Goal: Information Seeking & Learning: Check status

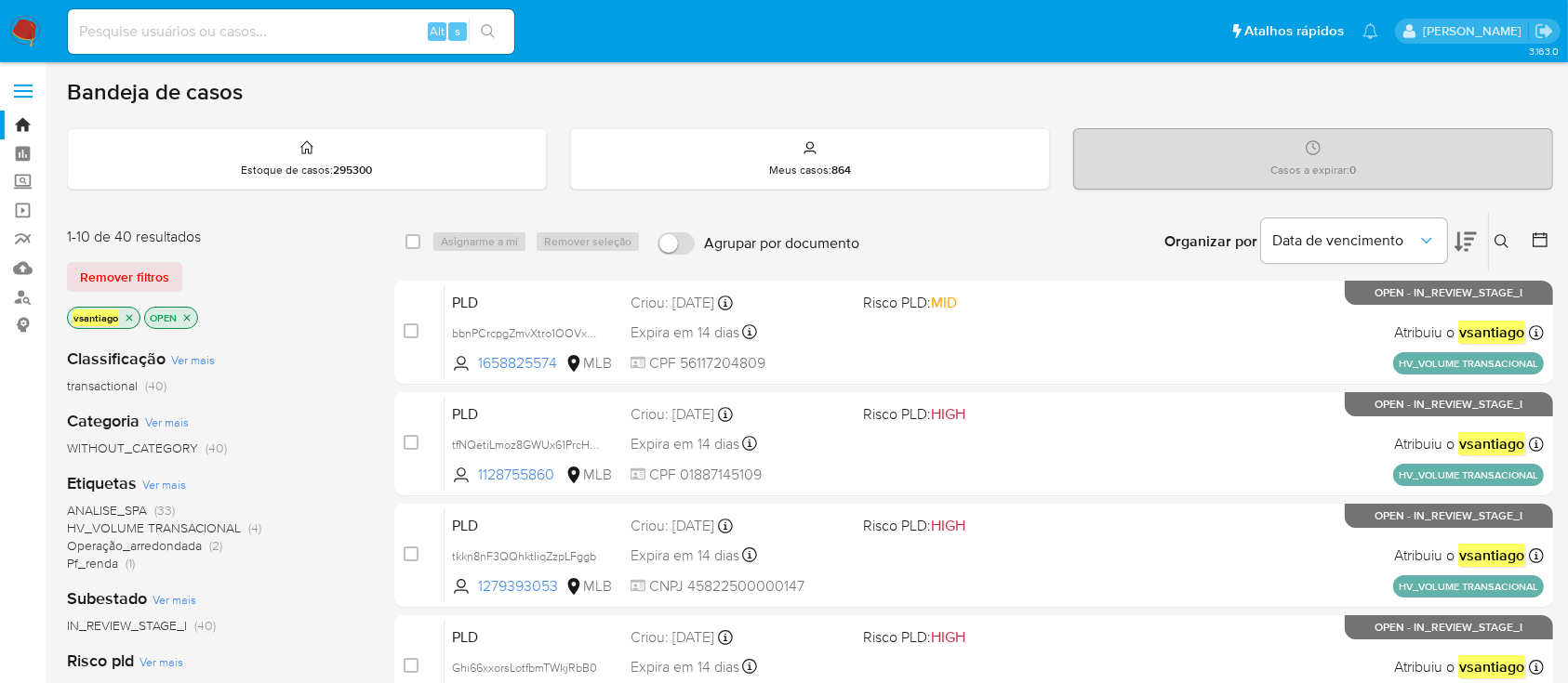
click at [346, 373] on div "Classificação Ver mais transactional (40)" at bounding box center [215, 370] width 297 height 47
click at [323, 317] on div "vsantiago OPEN" at bounding box center [215, 319] width 297 height 26
click at [295, 392] on div "transactional (40)" at bounding box center [215, 386] width 297 height 17
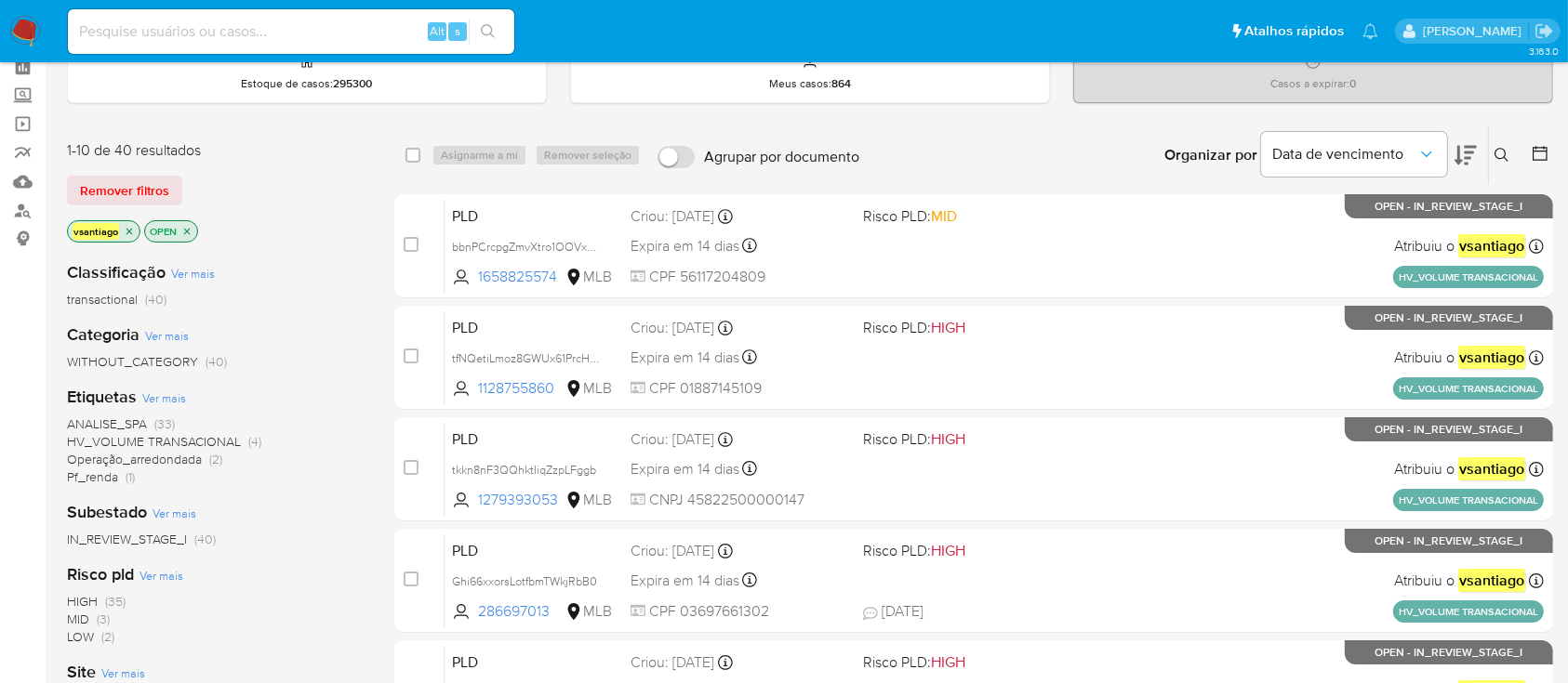
scroll to position [123, 0]
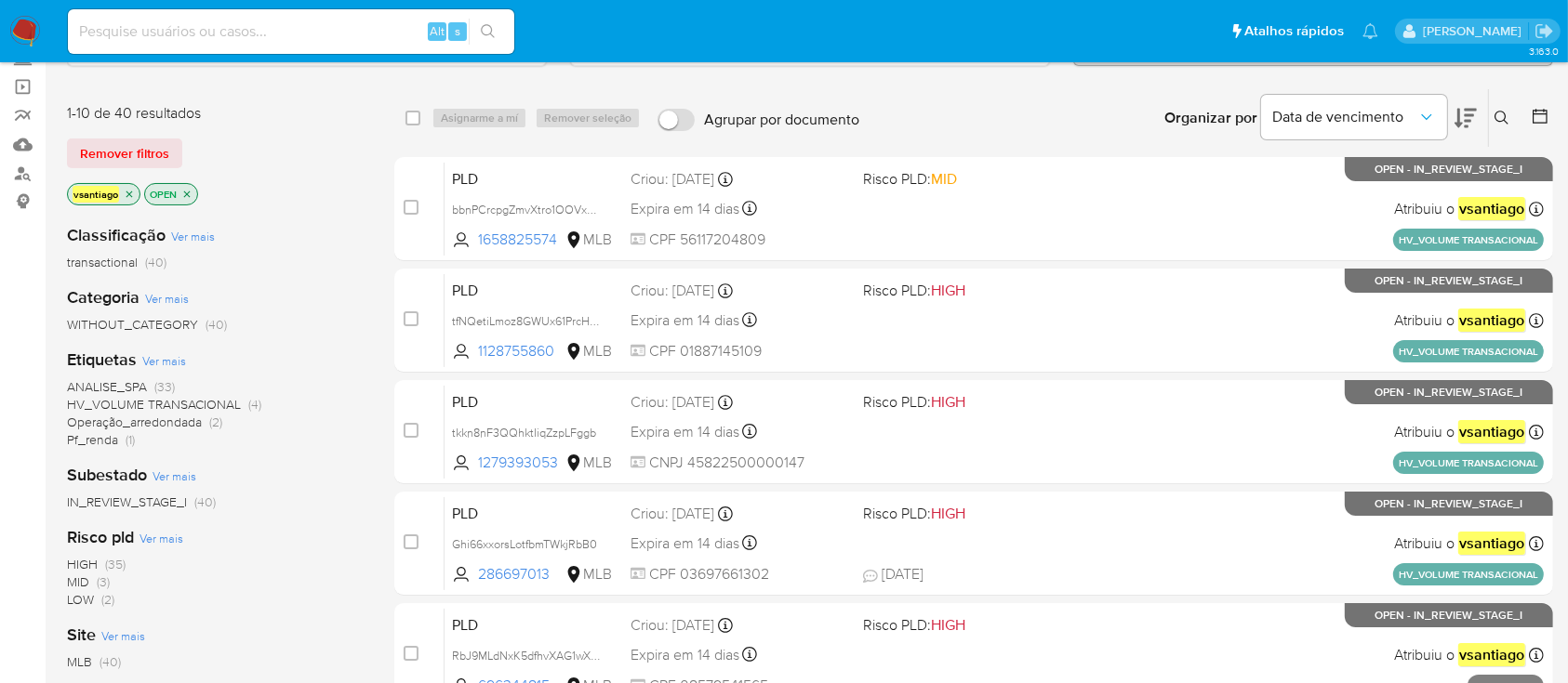
click at [104, 436] on span "Pf_renda" at bounding box center [92, 439] width 51 height 18
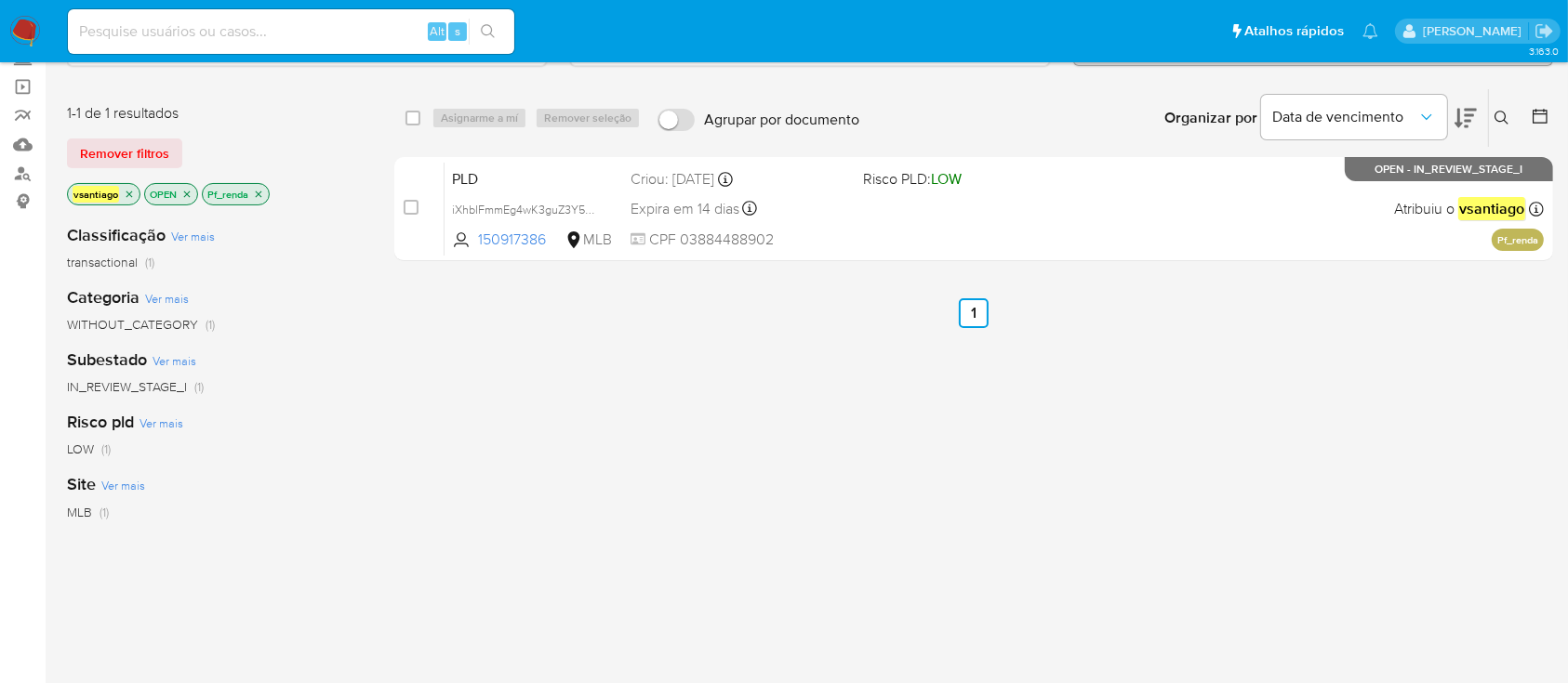
click at [261, 192] on icon "close-filter" at bounding box center [259, 195] width 12 height 12
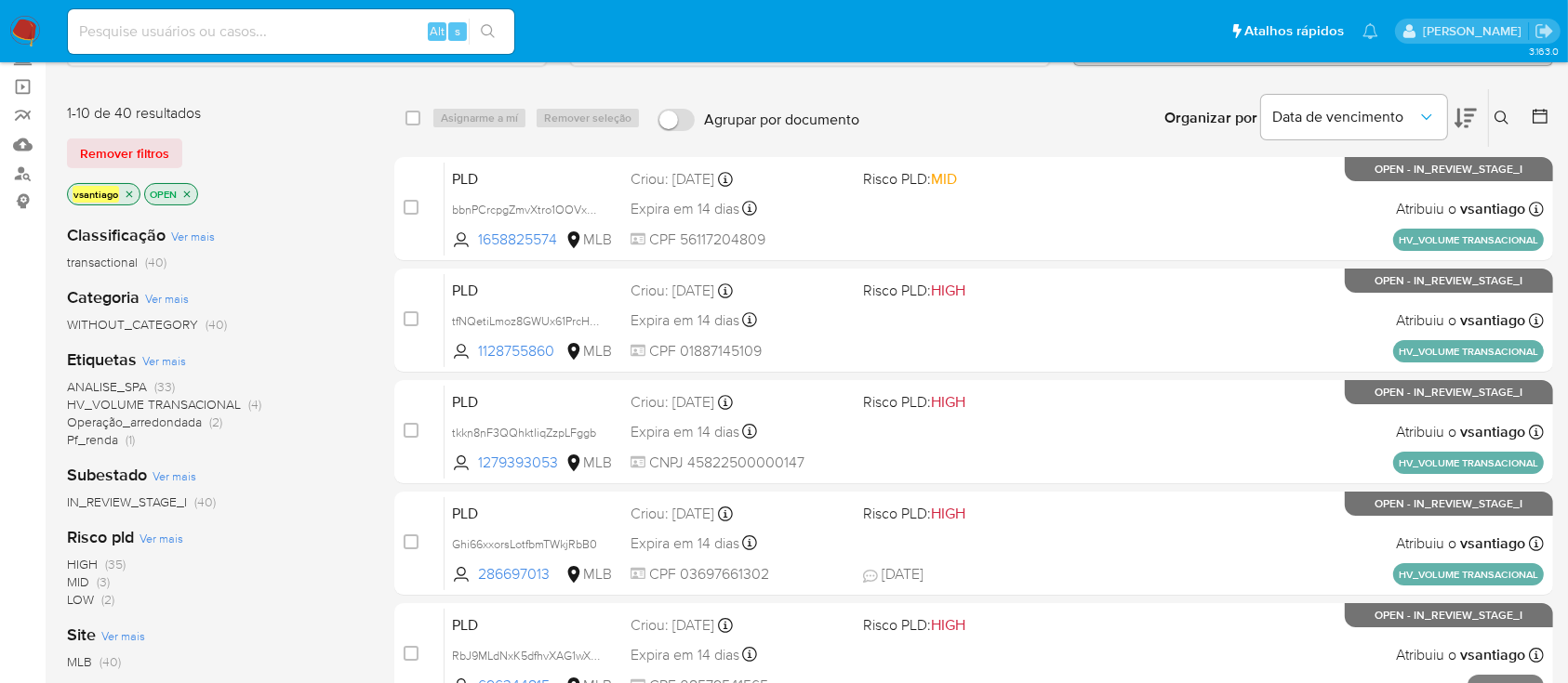
click at [312, 147] on div "Remover filtros" at bounding box center [215, 153] width 297 height 30
click at [116, 438] on span "Pf_renda" at bounding box center [92, 439] width 51 height 18
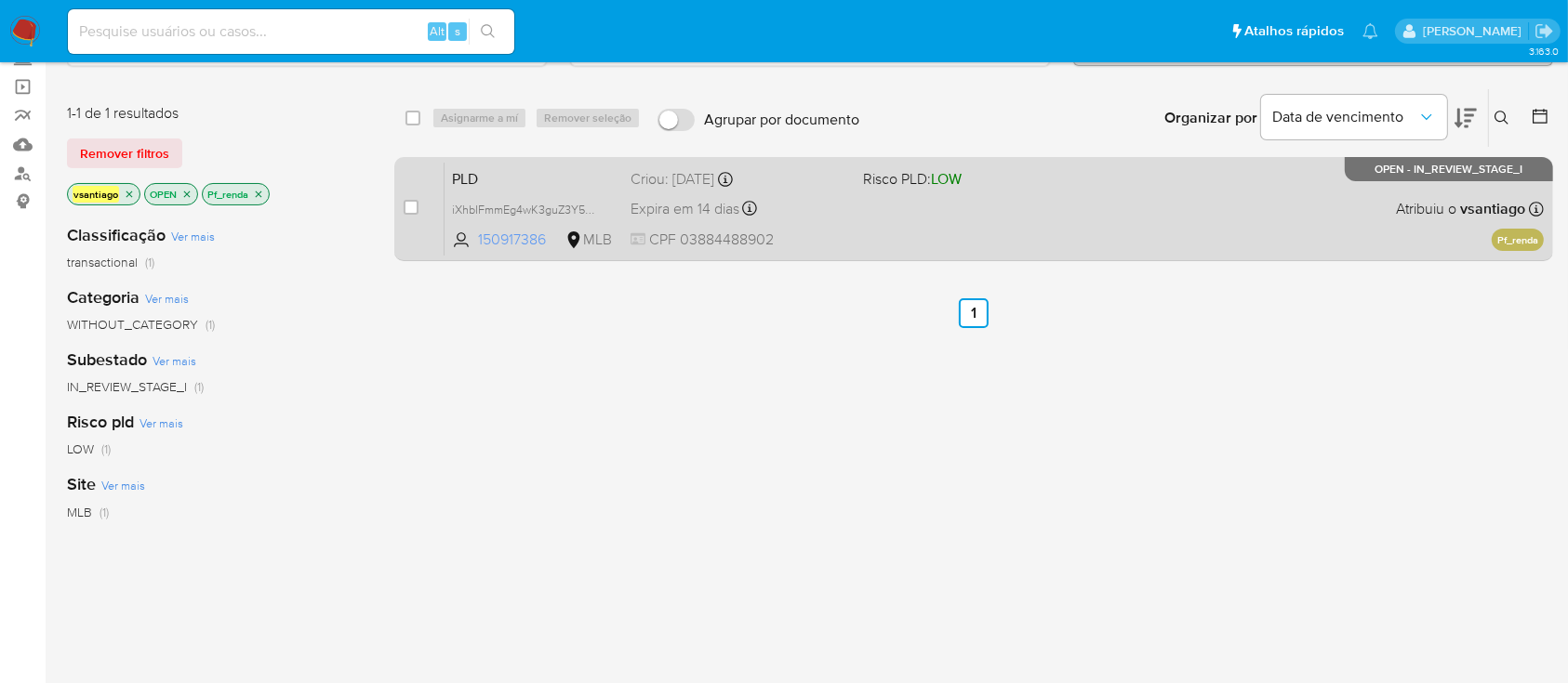
click at [536, 234] on span "150917386" at bounding box center [519, 239] width 84 height 20
click at [584, 206] on span "iXhbIFmmEg4wK3guZ3Y5M2uD" at bounding box center [534, 207] width 164 height 20
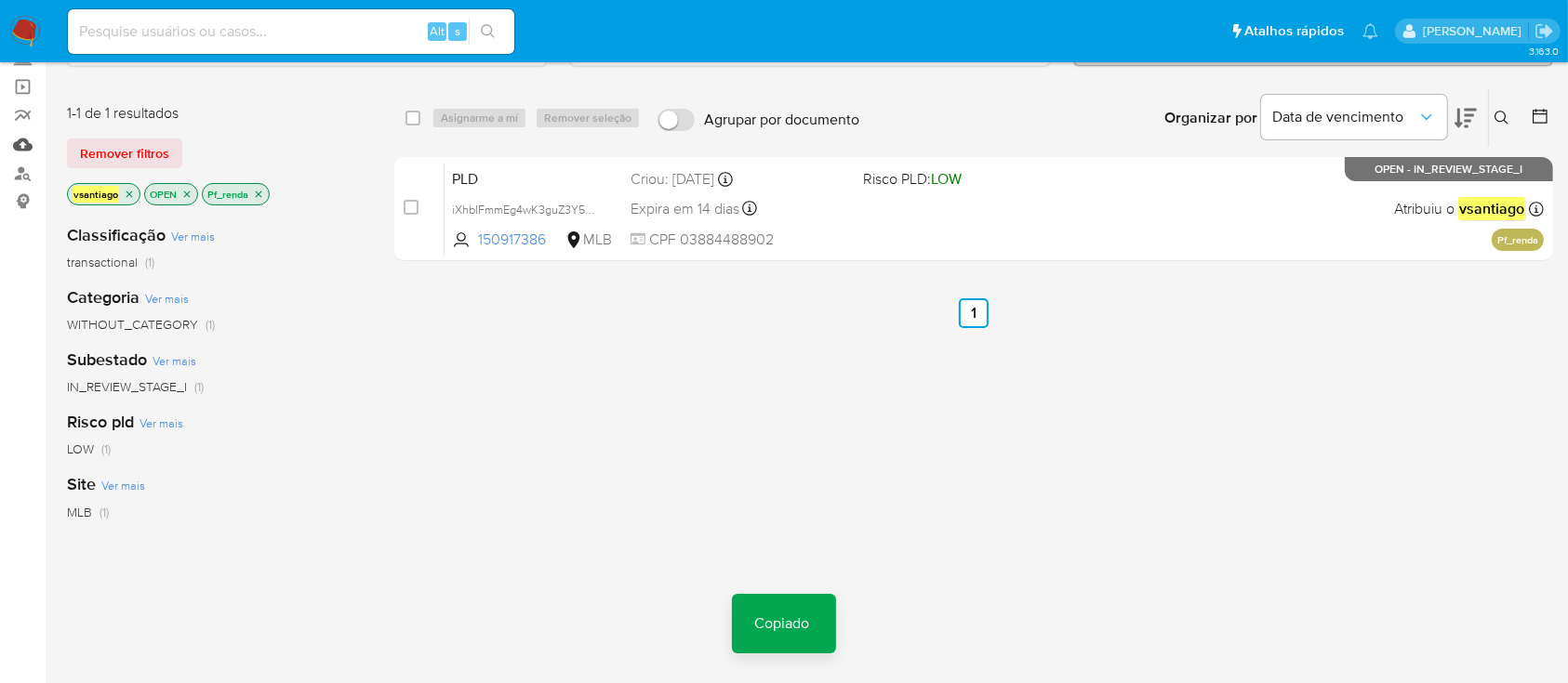
click at [24, 149] on link "Mulan" at bounding box center [110, 145] width 221 height 29
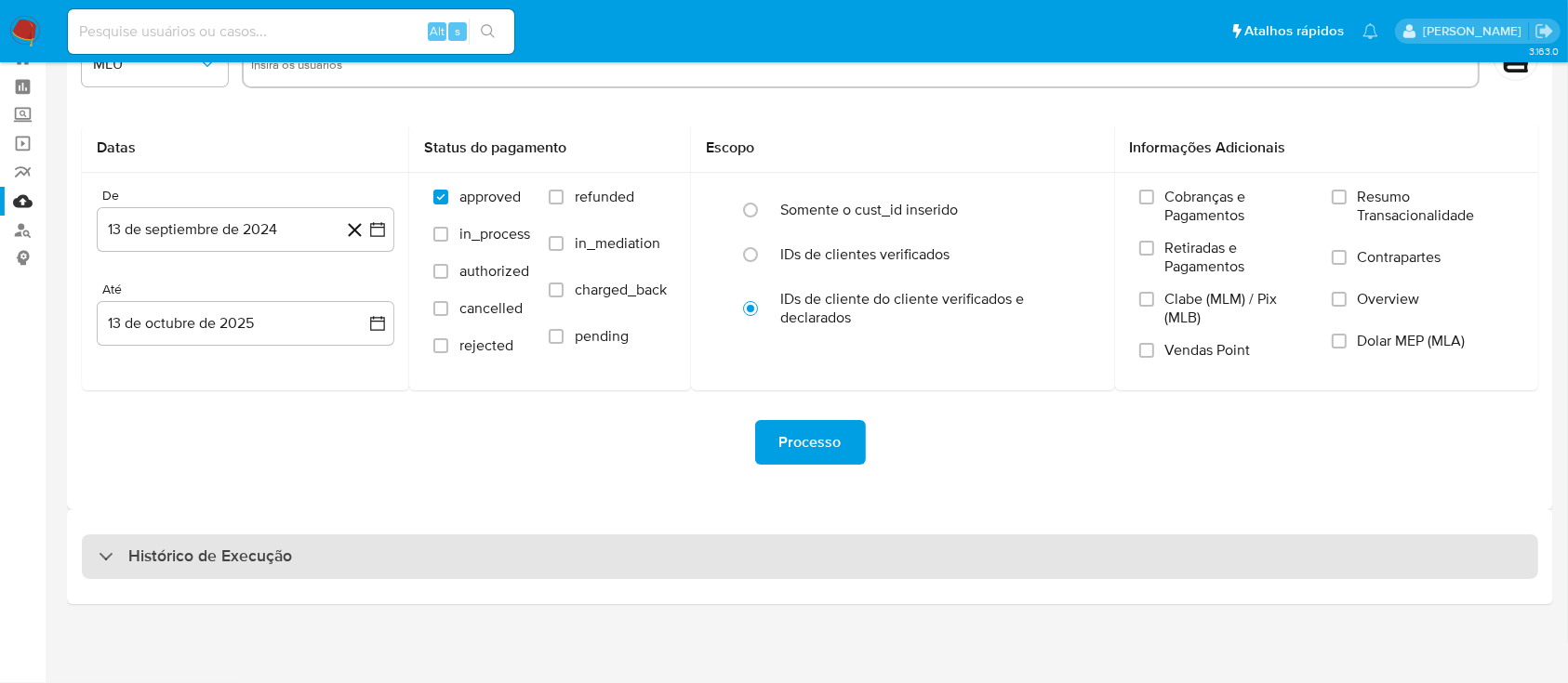
click at [955, 554] on div "Histórico de Execução" at bounding box center [810, 557] width 1456 height 44
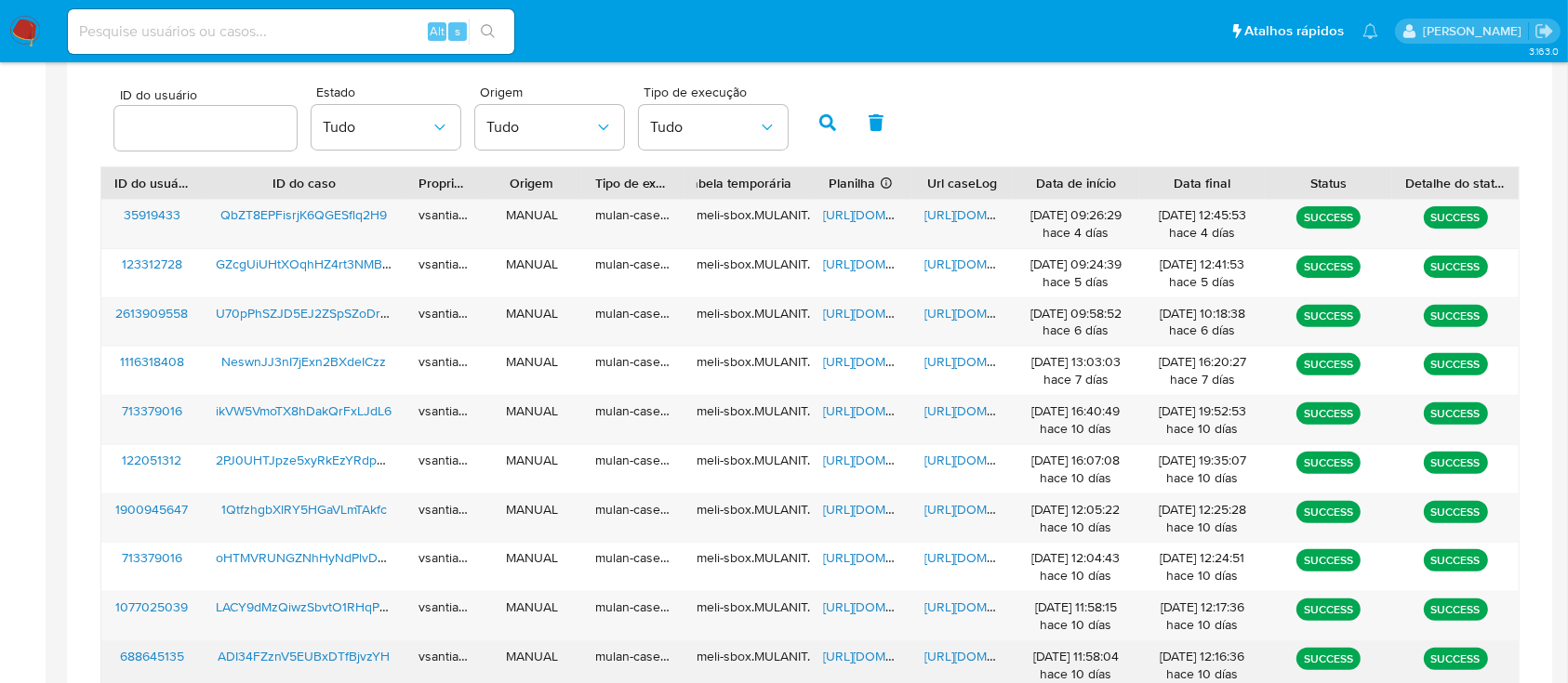
scroll to position [768, 0]
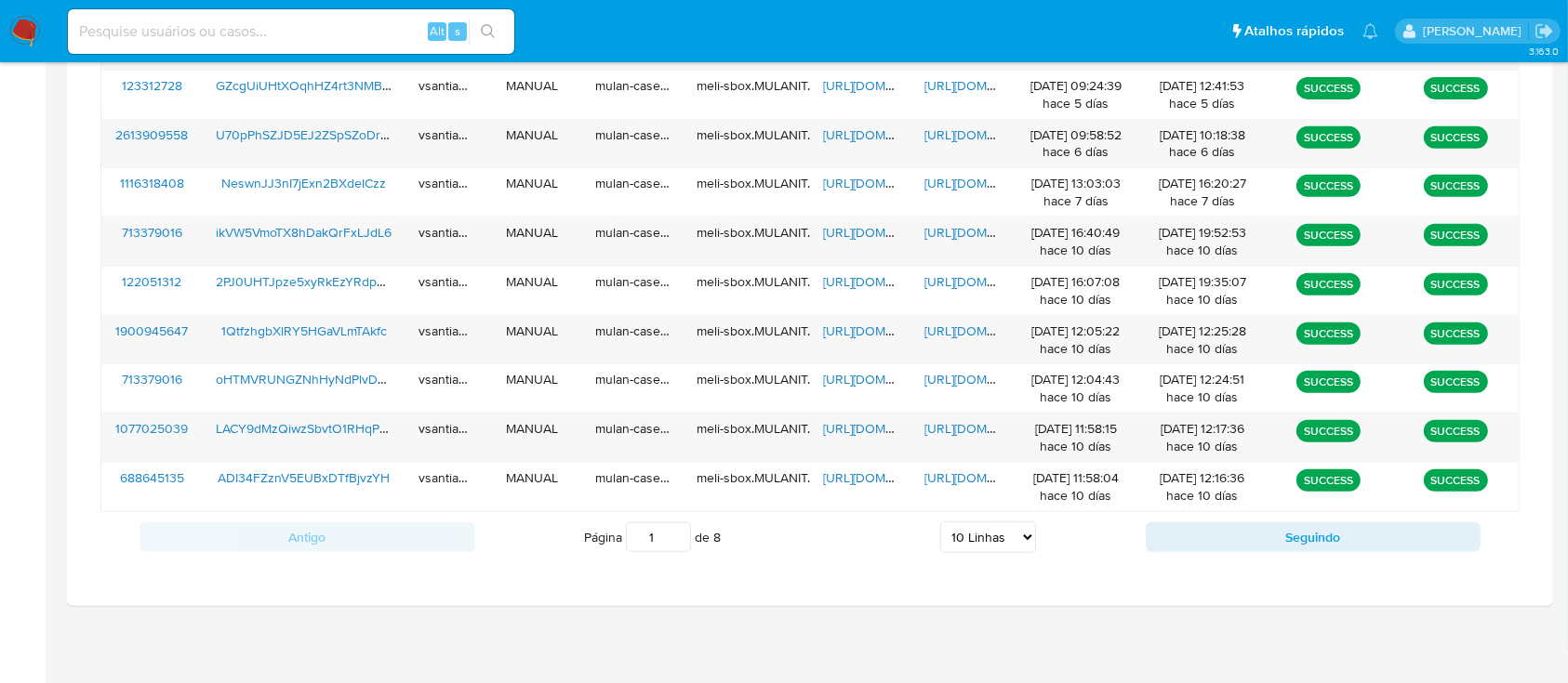
drag, startPoint x: 997, startPoint y: 542, endPoint x: 993, endPoint y: 563, distance: 21.4
click at [997, 542] on select "5 Linhas 10 Linhas 20 Linhas 25 Linhas 50 Linhas 100 Linhas" at bounding box center [987, 537] width 96 height 32
select select "100"
click at [940, 522] on select "5 Linhas 10 Linhas 20 Linhas 25 Linhas 50 Linhas 100 Linhas" at bounding box center [987, 537] width 96 height 32
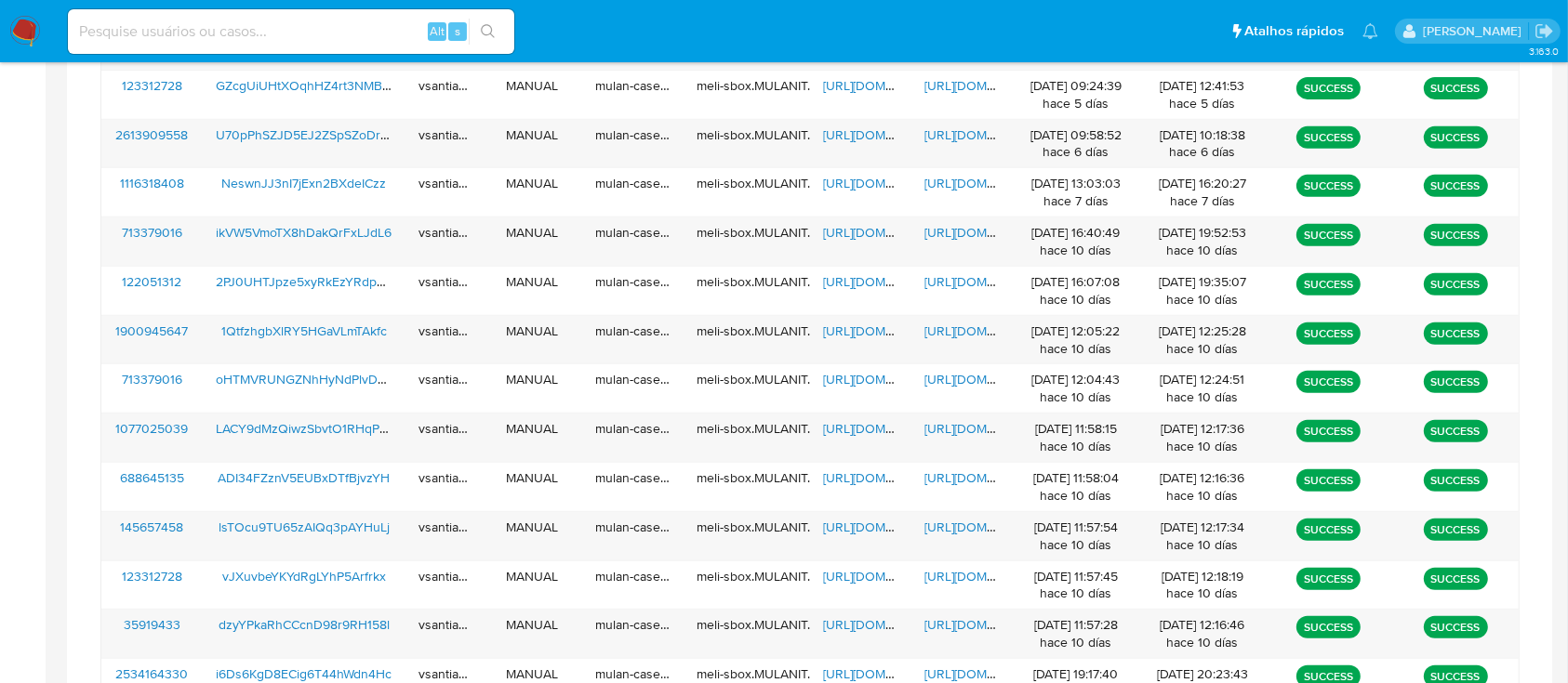
scroll to position [1295, 0]
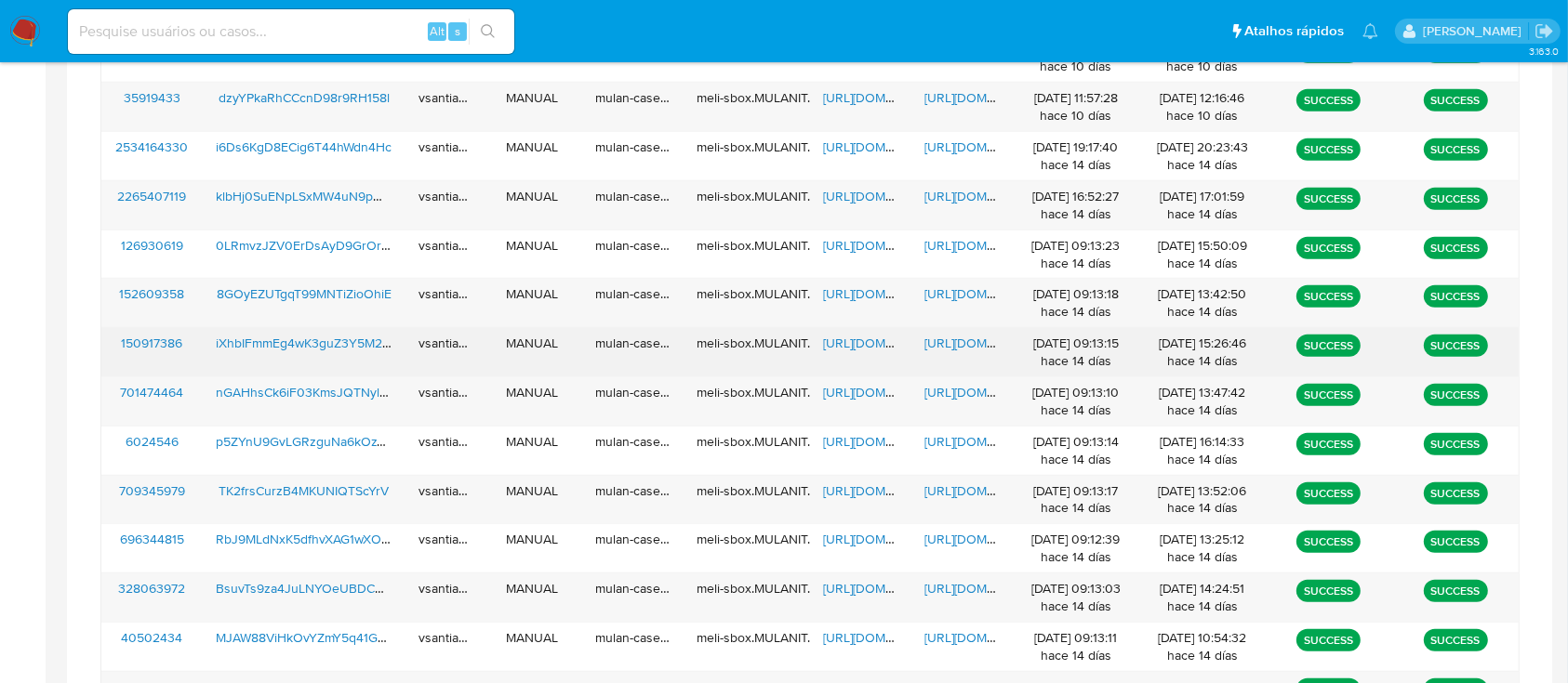
click at [951, 340] on span "https://docs.google.com/document/d/13kta3lVJ1kUw2z4kXzRq74UdPWi0ReRtq_5-Eqg_6uE…" at bounding box center [988, 342] width 128 height 18
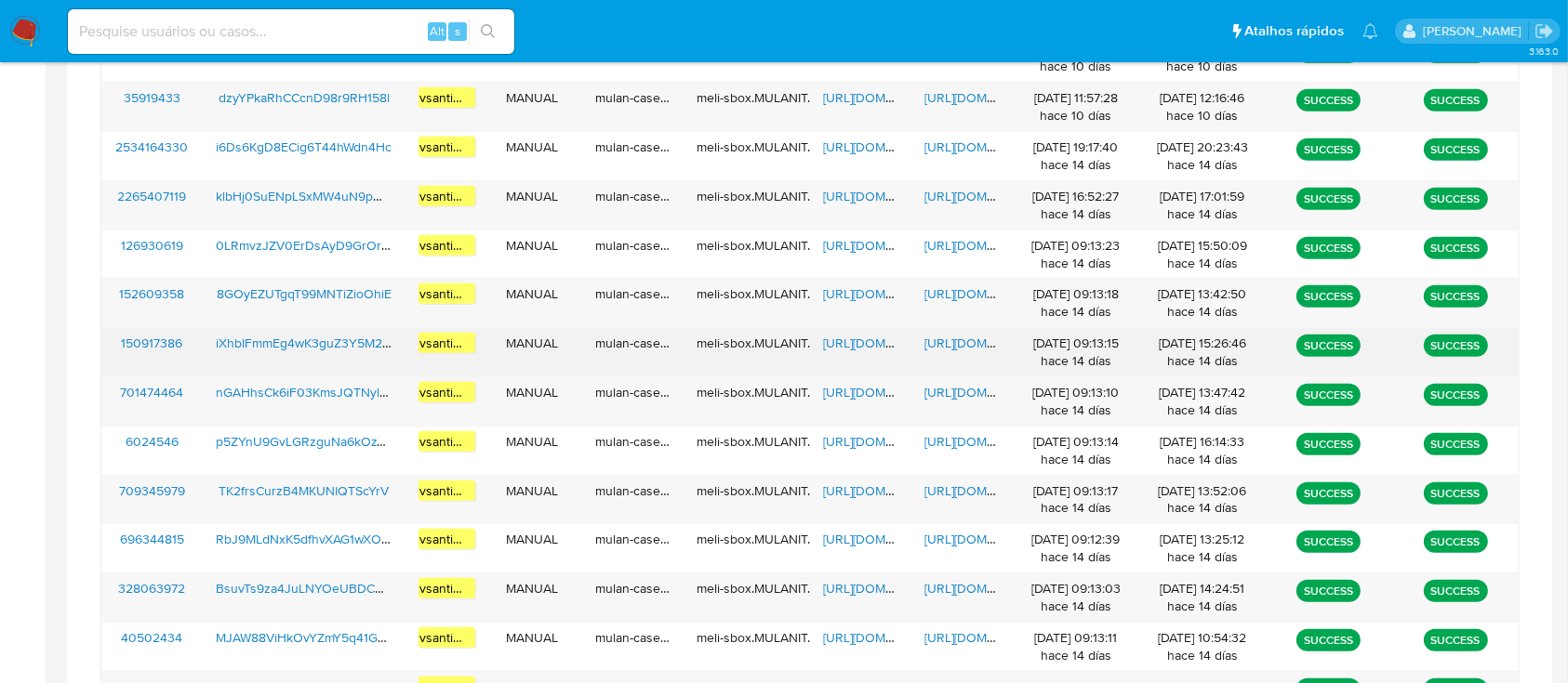
click at [860, 343] on span "https://docs.google.com/spreadsheets/d/1GMPGWar9gpJv_HTrmeI4O5dsrhHkGpm9LSBU7t8…" at bounding box center [887, 342] width 128 height 18
click at [278, 337] on span "iXhbIFmmEg4wK3guZ3Y5M2uD" at bounding box center [308, 342] width 183 height 18
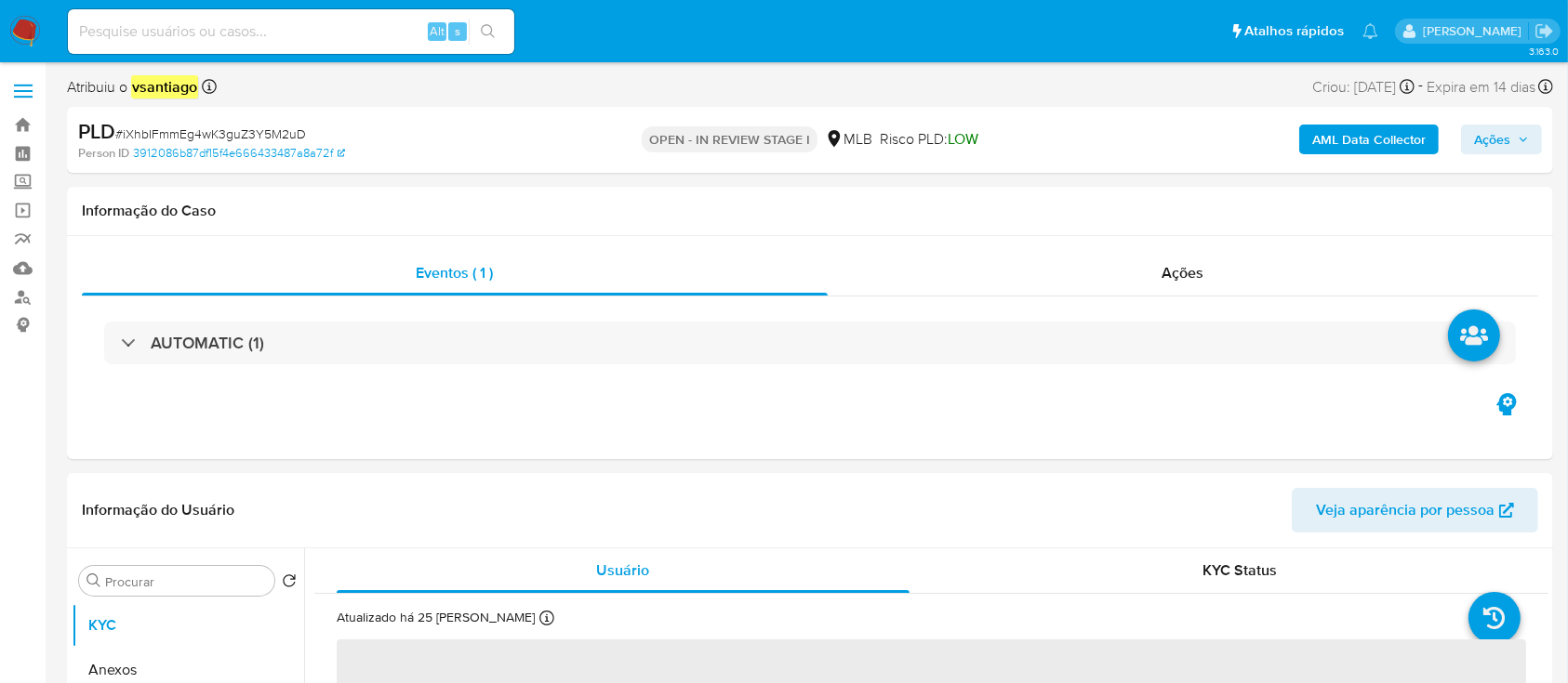
select select "10"
